Goal: Task Accomplishment & Management: Use online tool/utility

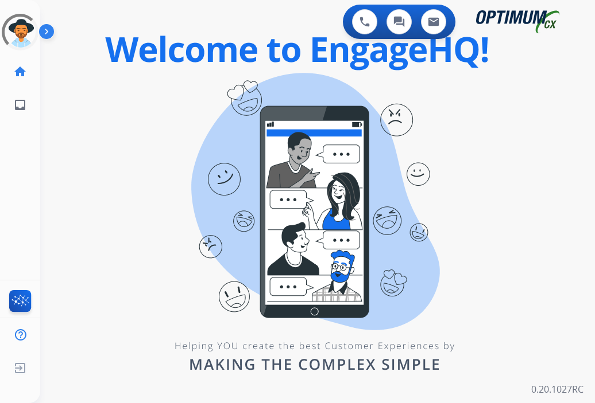
click at [292, 28] on div "0 Voice Interactions 0 Chat Interactions 0 Email Interactions" at bounding box center [310, 23] width 513 height 37
click at [75, 374] on span "Log out" at bounding box center [76, 370] width 27 height 11
click at [46, 33] on img at bounding box center [49, 34] width 20 height 22
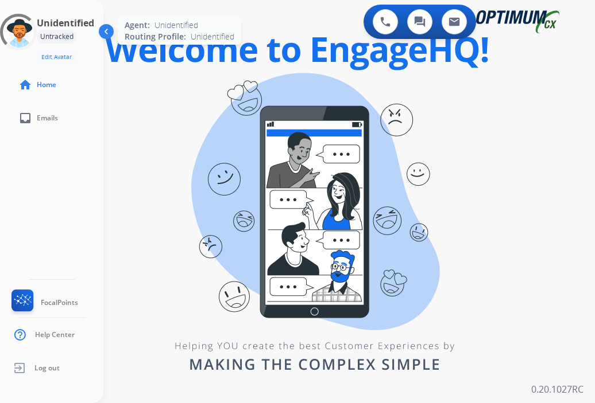
click at [30, 33] on div at bounding box center [19, 32] width 52 height 52
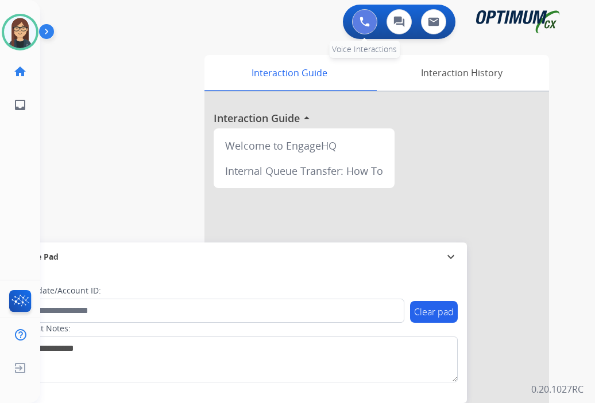
click at [369, 21] on img at bounding box center [364, 22] width 10 height 10
click at [359, 22] on img at bounding box center [364, 22] width 10 height 10
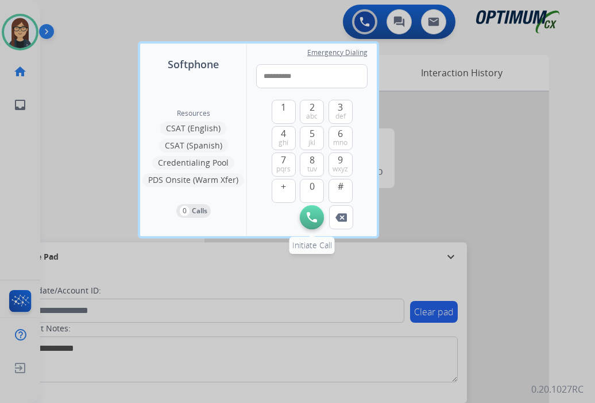
type input "**********"
click at [320, 221] on button "Initiate Call" at bounding box center [312, 217] width 24 height 24
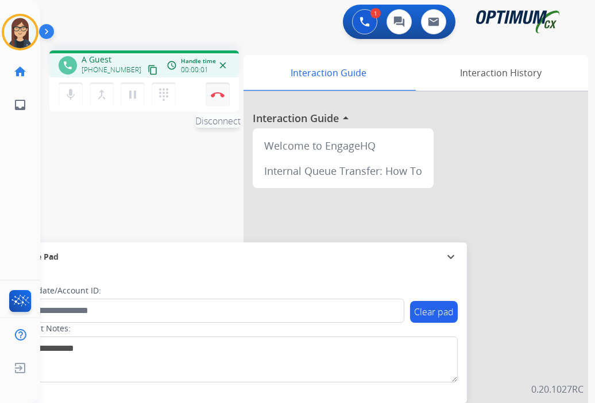
click at [216, 92] on img at bounding box center [218, 95] width 14 height 6
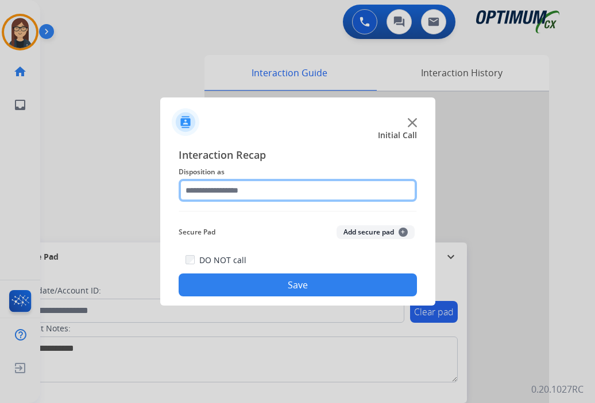
click at [241, 193] on input "text" at bounding box center [297, 190] width 238 height 23
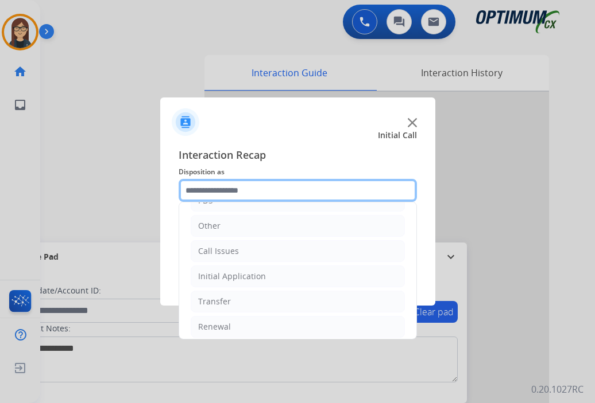
scroll to position [76, 0]
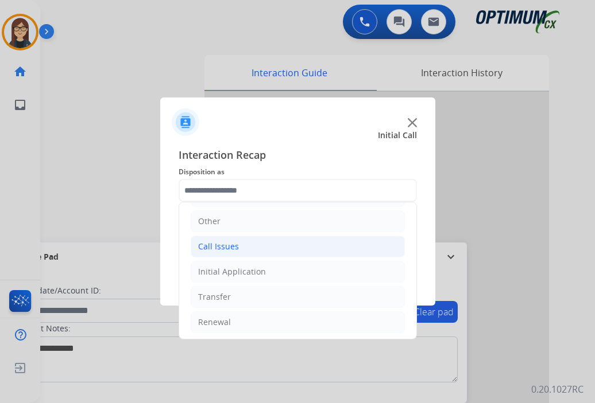
click at [239, 240] on li "Call Issues" at bounding box center [298, 247] width 214 height 22
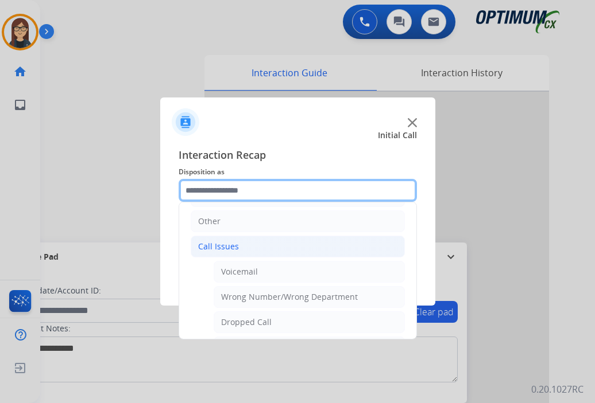
scroll to position [201, 0]
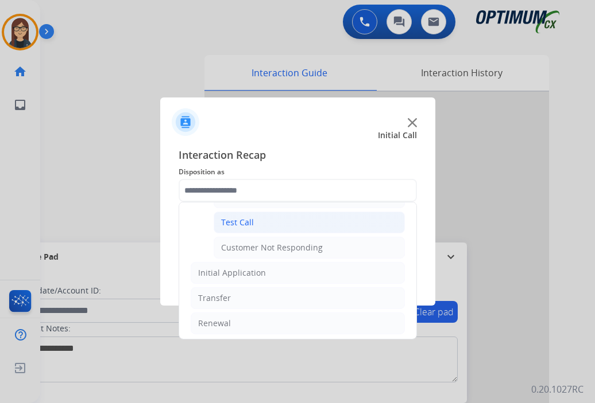
click at [292, 223] on li "Test Call" at bounding box center [308, 223] width 191 height 22
type input "*********"
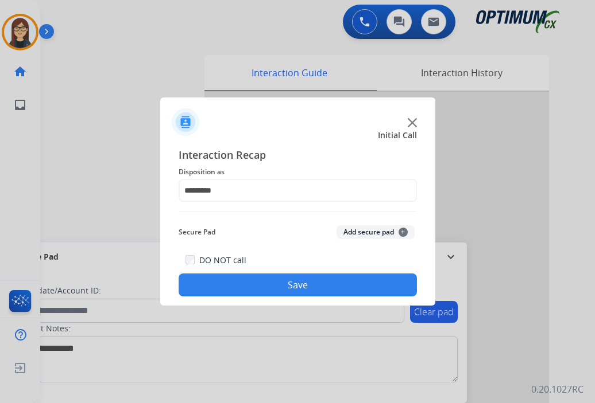
click at [293, 292] on button "Save" at bounding box center [297, 285] width 238 height 23
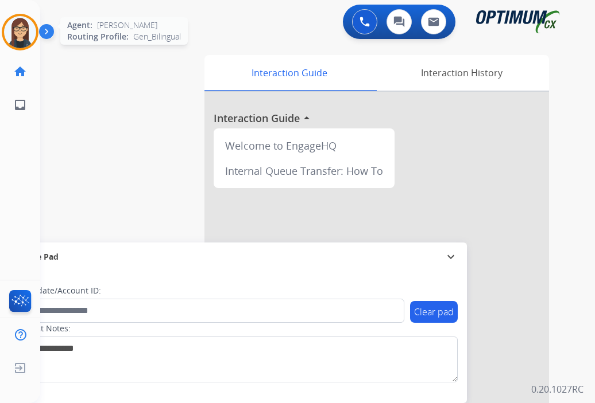
click at [18, 33] on img at bounding box center [20, 32] width 32 height 32
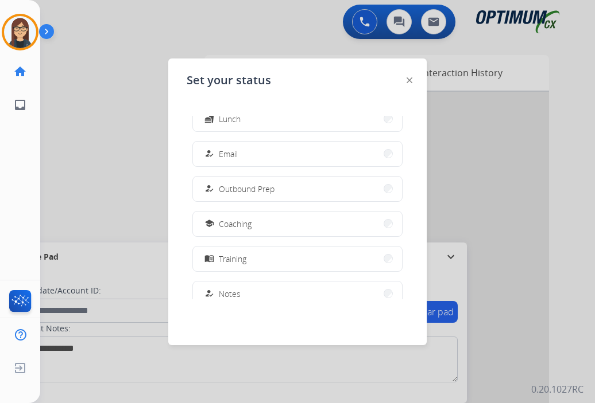
scroll to position [286, 0]
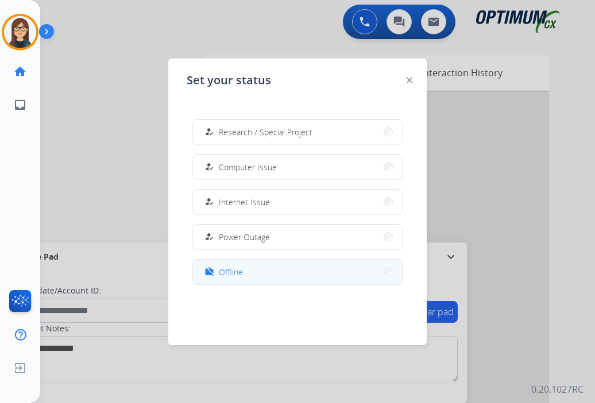
click at [273, 271] on button "work_off Offline" at bounding box center [297, 272] width 209 height 25
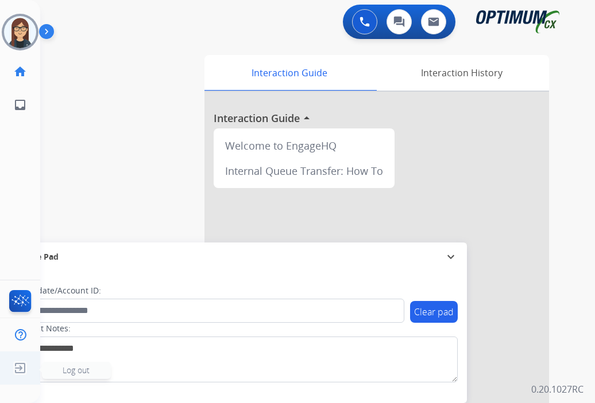
click at [80, 371] on span "Log out" at bounding box center [76, 370] width 27 height 11
